Goal: Task Accomplishment & Management: Manage account settings

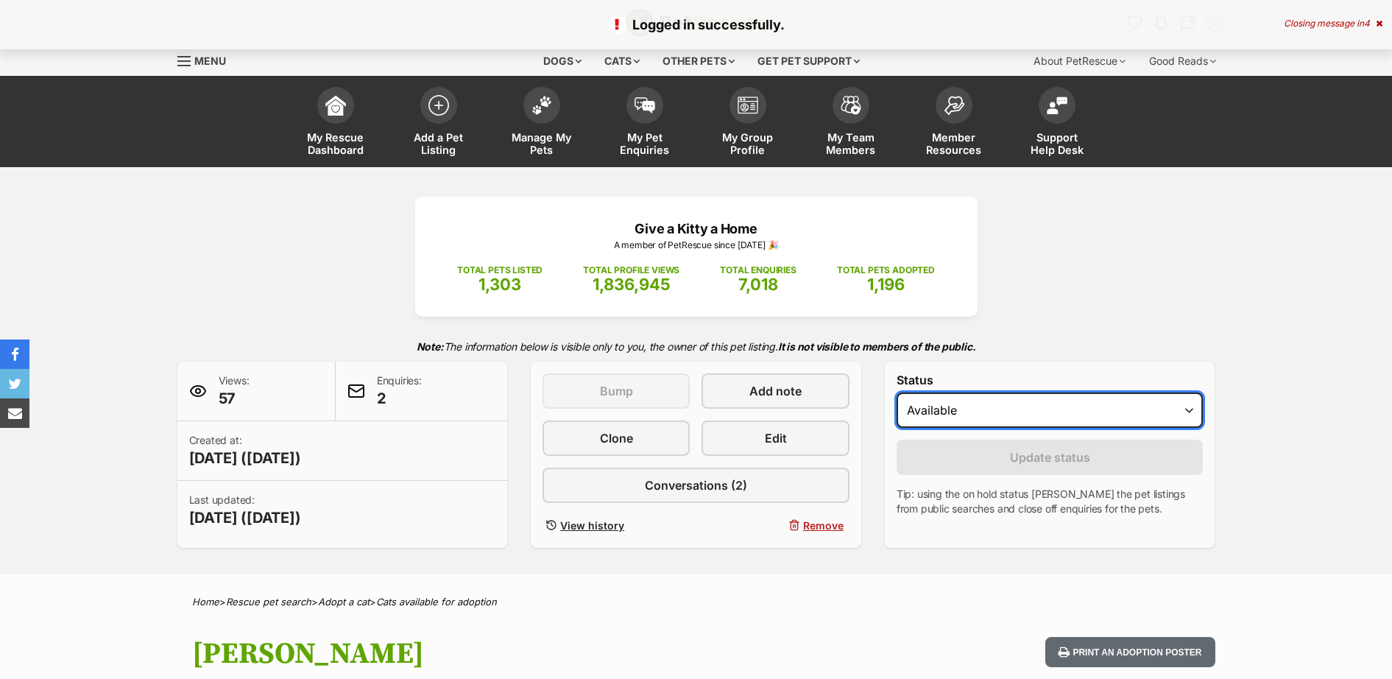
drag, startPoint x: 982, startPoint y: 411, endPoint x: 974, endPoint y: 417, distance: 9.6
click at [982, 411] on select "Draft - not available as listing has enquires Available On hold Adopted" at bounding box center [1050, 409] width 307 height 35
select select "rehomed"
click at [897, 393] on select "Draft - not available as listing has enquires Available On hold Adopted" at bounding box center [1050, 409] width 307 height 35
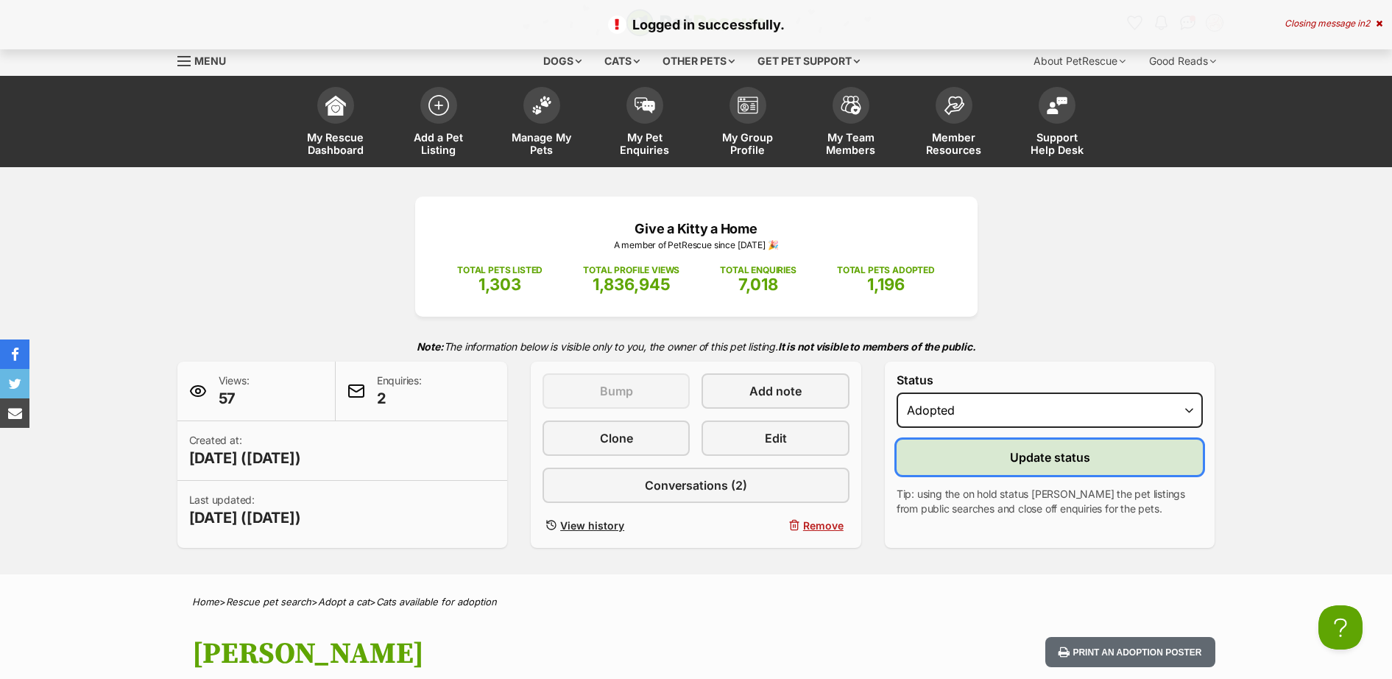
click at [1030, 464] on span "Update status" at bounding box center [1050, 457] width 80 height 18
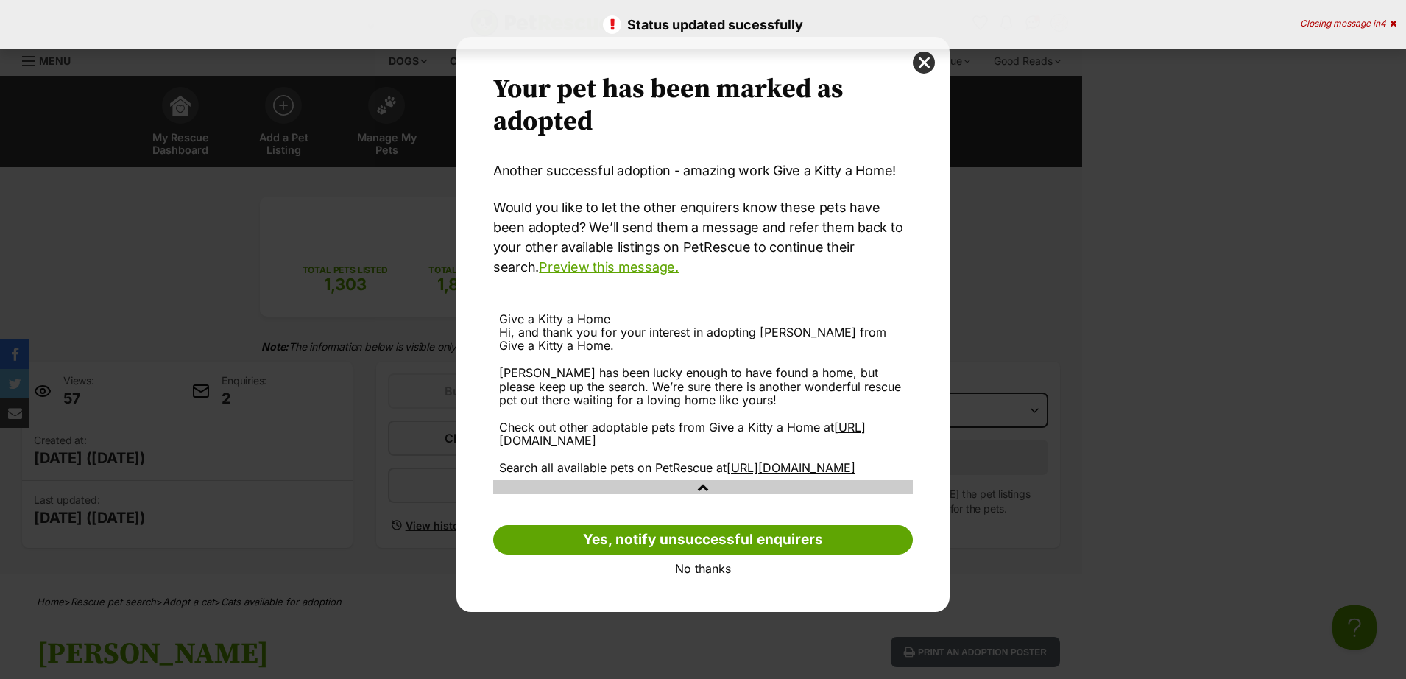
click at [690, 575] on link "No thanks" at bounding box center [703, 568] width 420 height 13
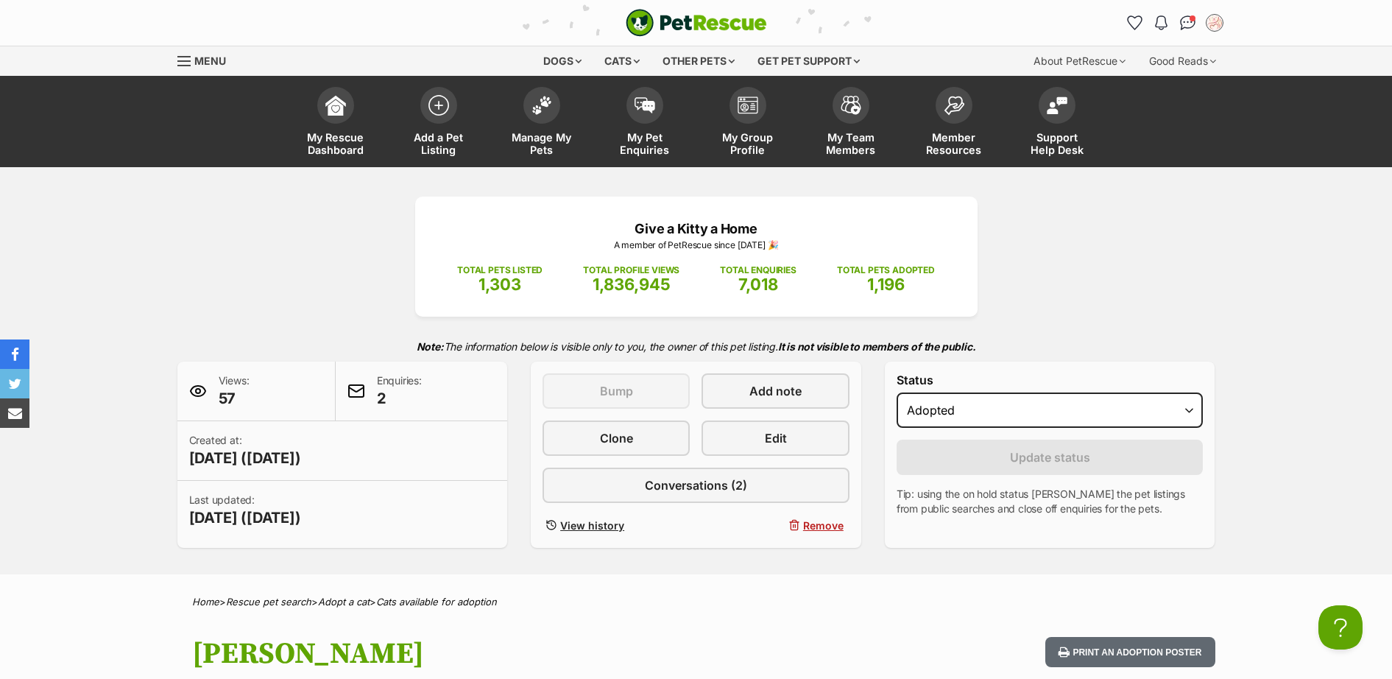
scroll to position [214, 0]
click at [1185, 23] on img "Conversations" at bounding box center [1188, 22] width 20 height 19
